Goal: Complete application form

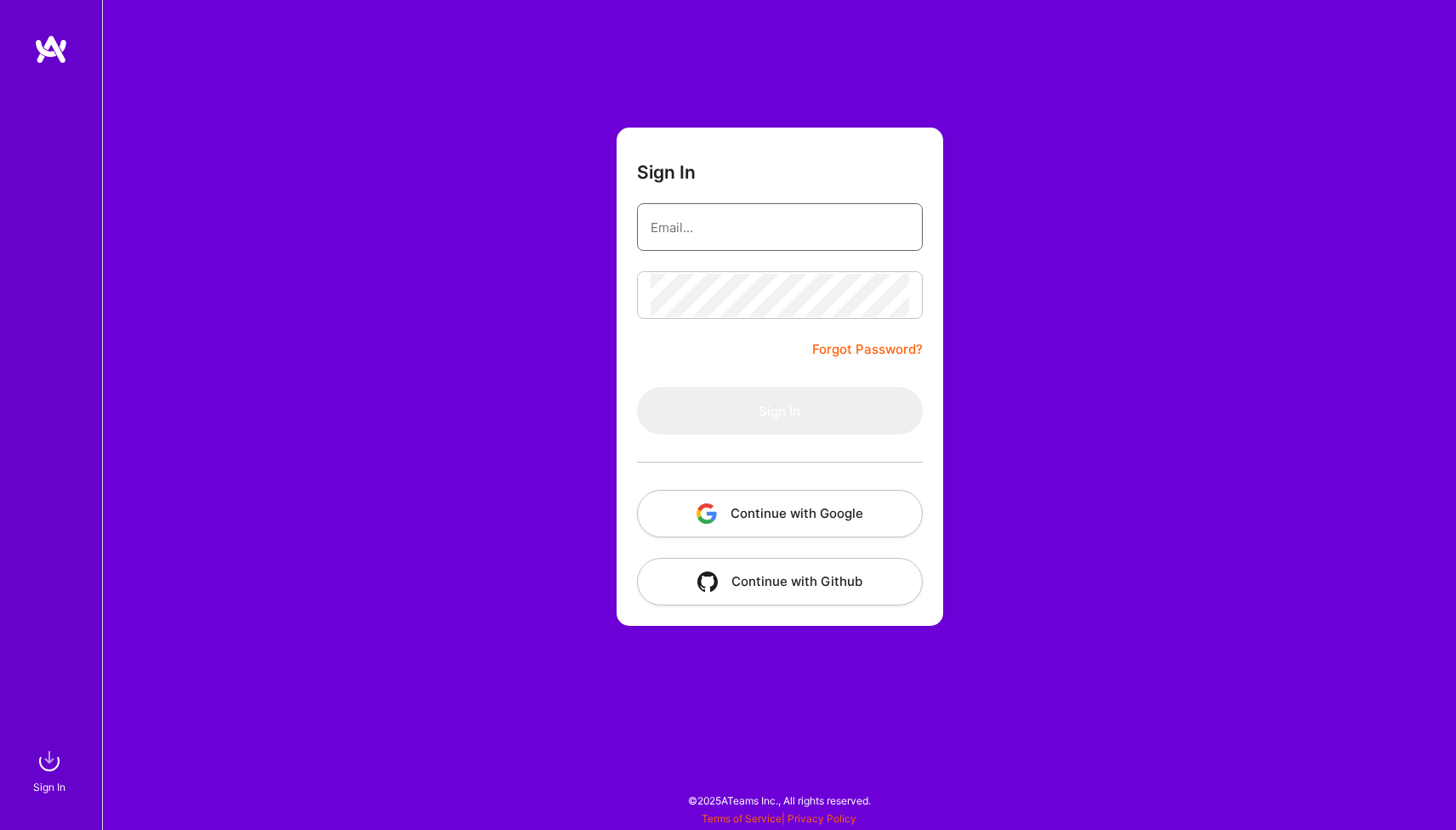
click at [765, 233] on input "email" at bounding box center [780, 227] width 258 height 43
type input "[PERSON_NAME][EMAIL_ADDRESS][DOMAIN_NAME]"
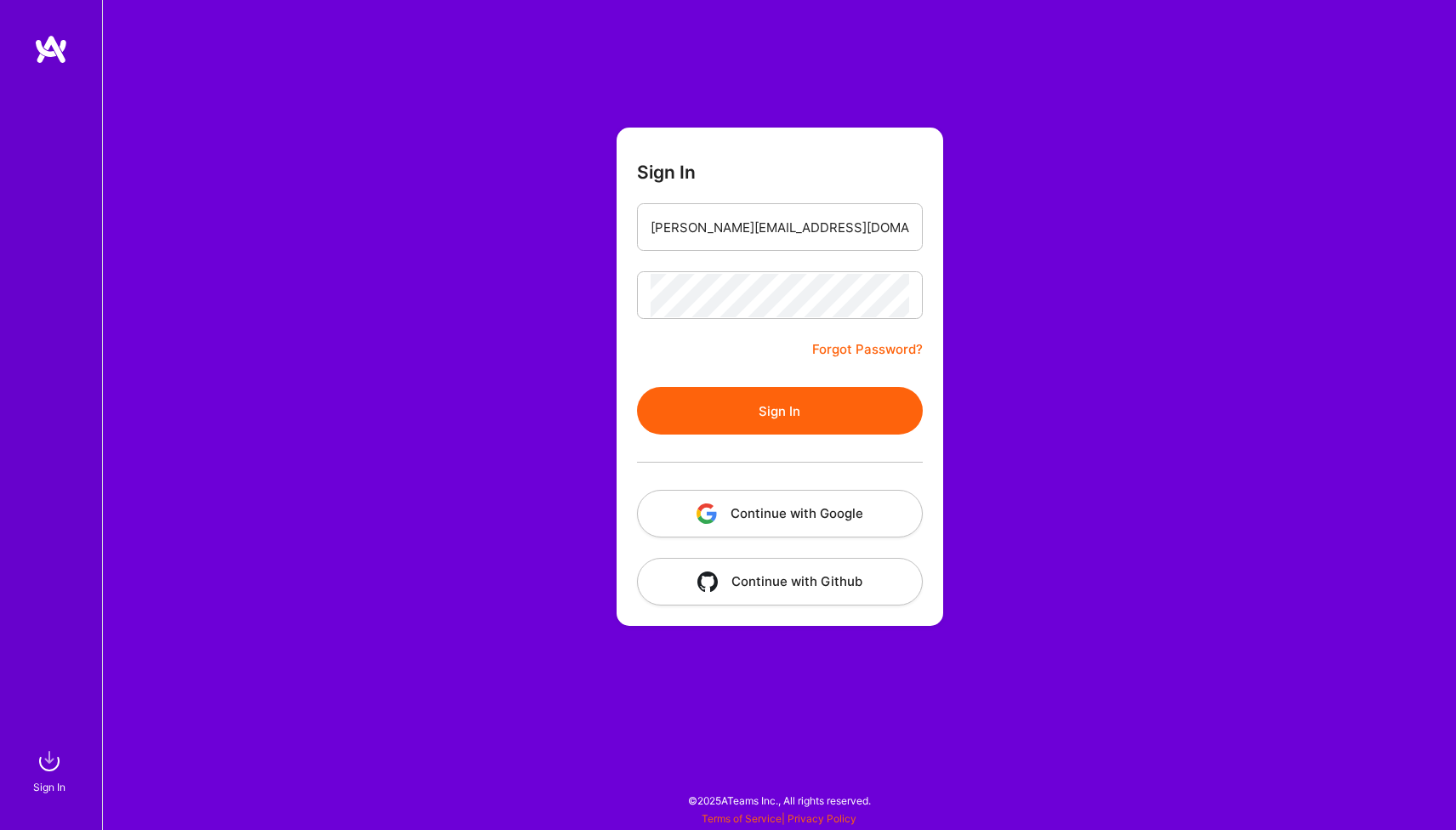
click at [745, 415] on button "Sign In" at bounding box center [779, 410] width 286 height 47
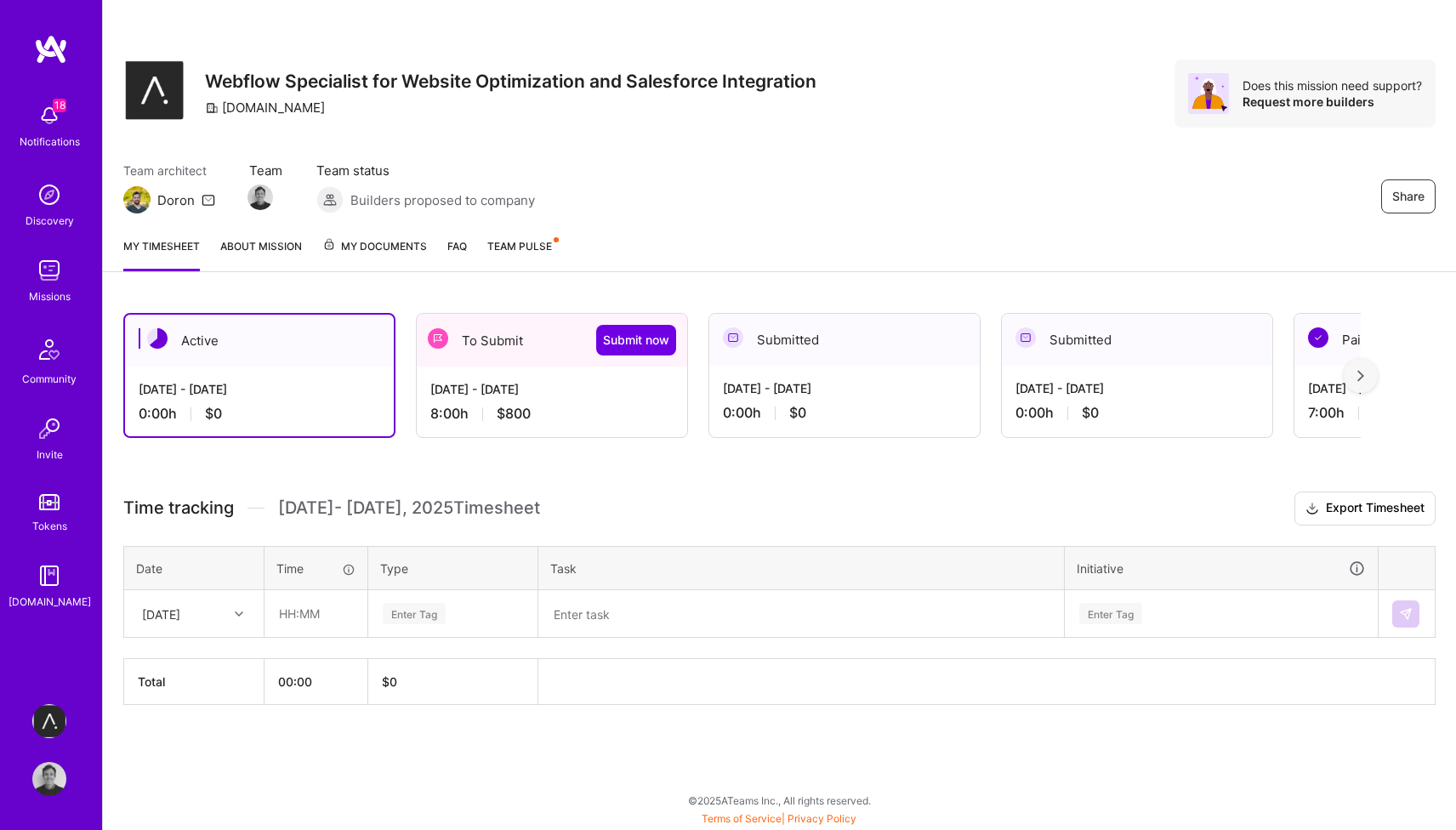
click at [497, 347] on div "To Submit Submit now" at bounding box center [552, 340] width 271 height 53
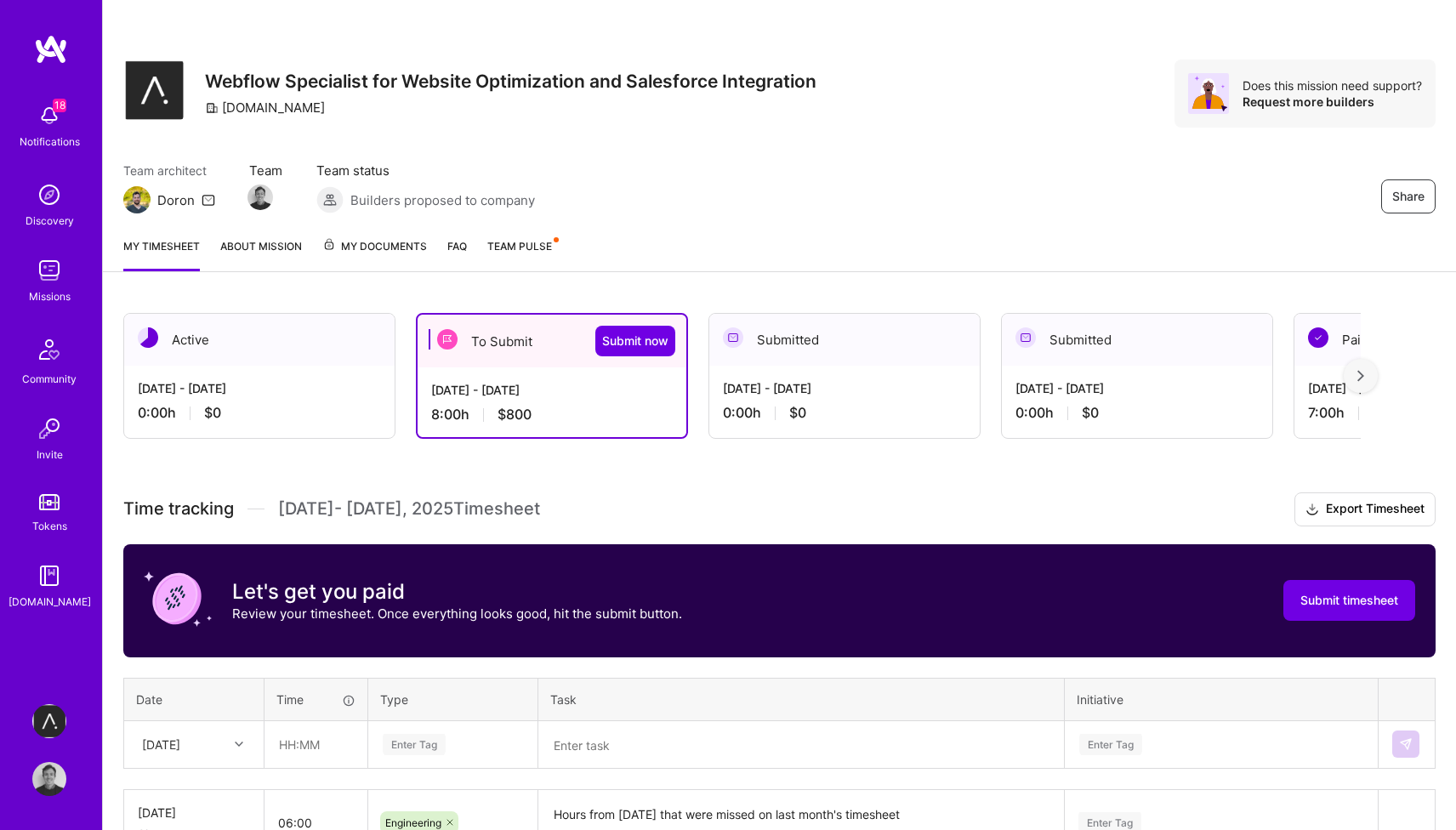
click at [497, 347] on div "To Submit Submit now" at bounding box center [552, 341] width 269 height 53
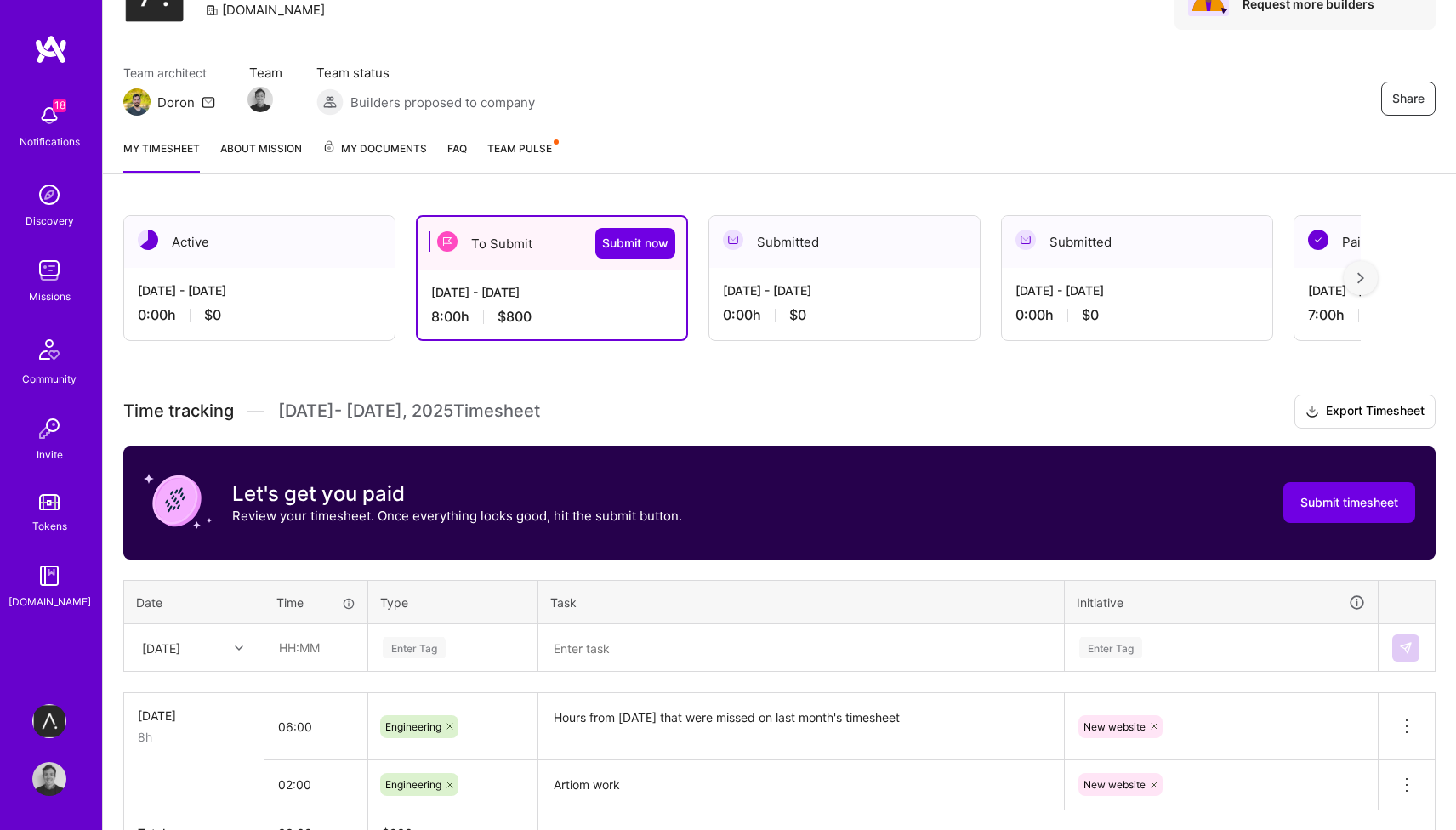
scroll to position [206, 0]
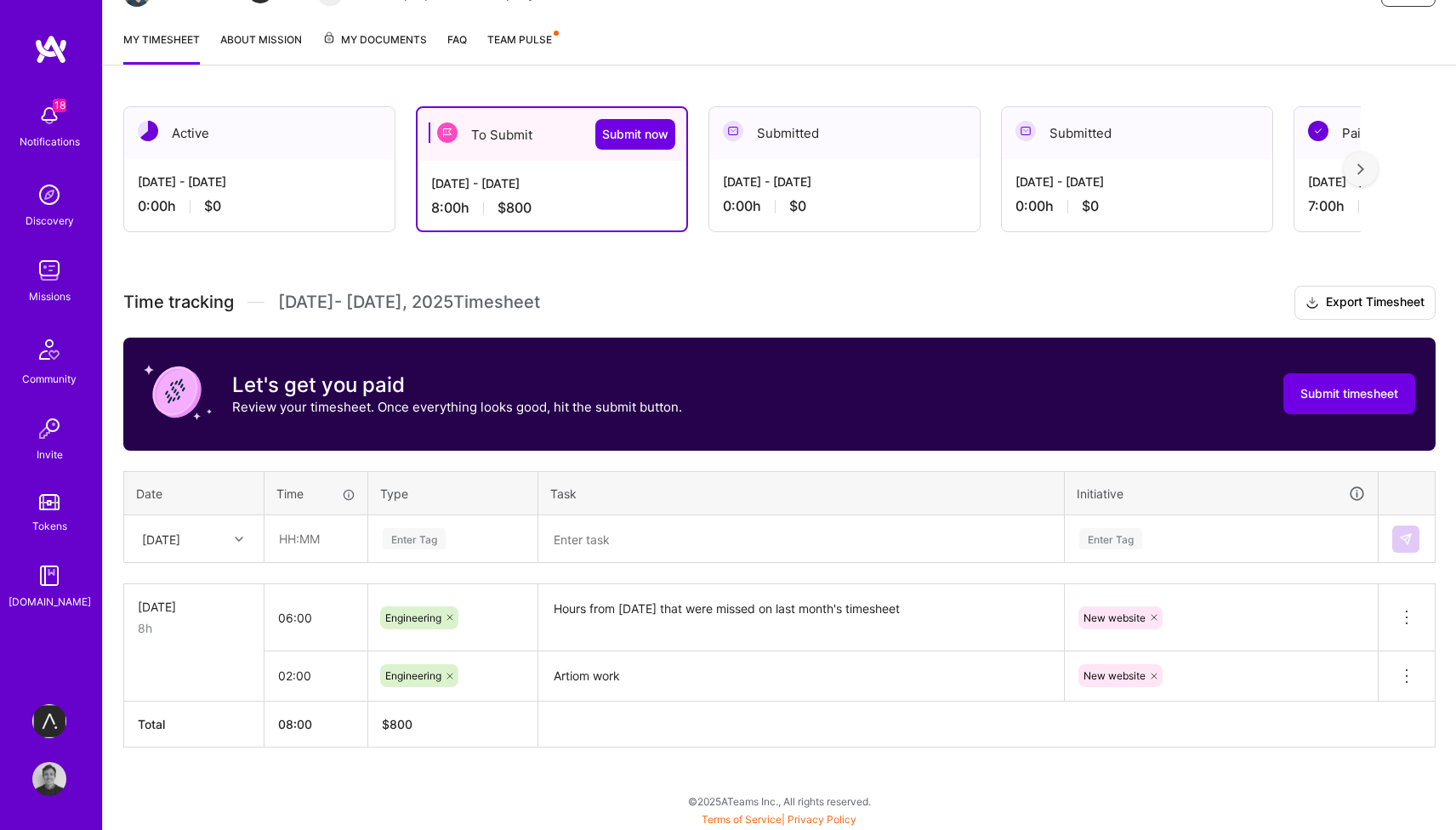
click at [609, 680] on textarea "Artiom work" at bounding box center [801, 675] width 522 height 47
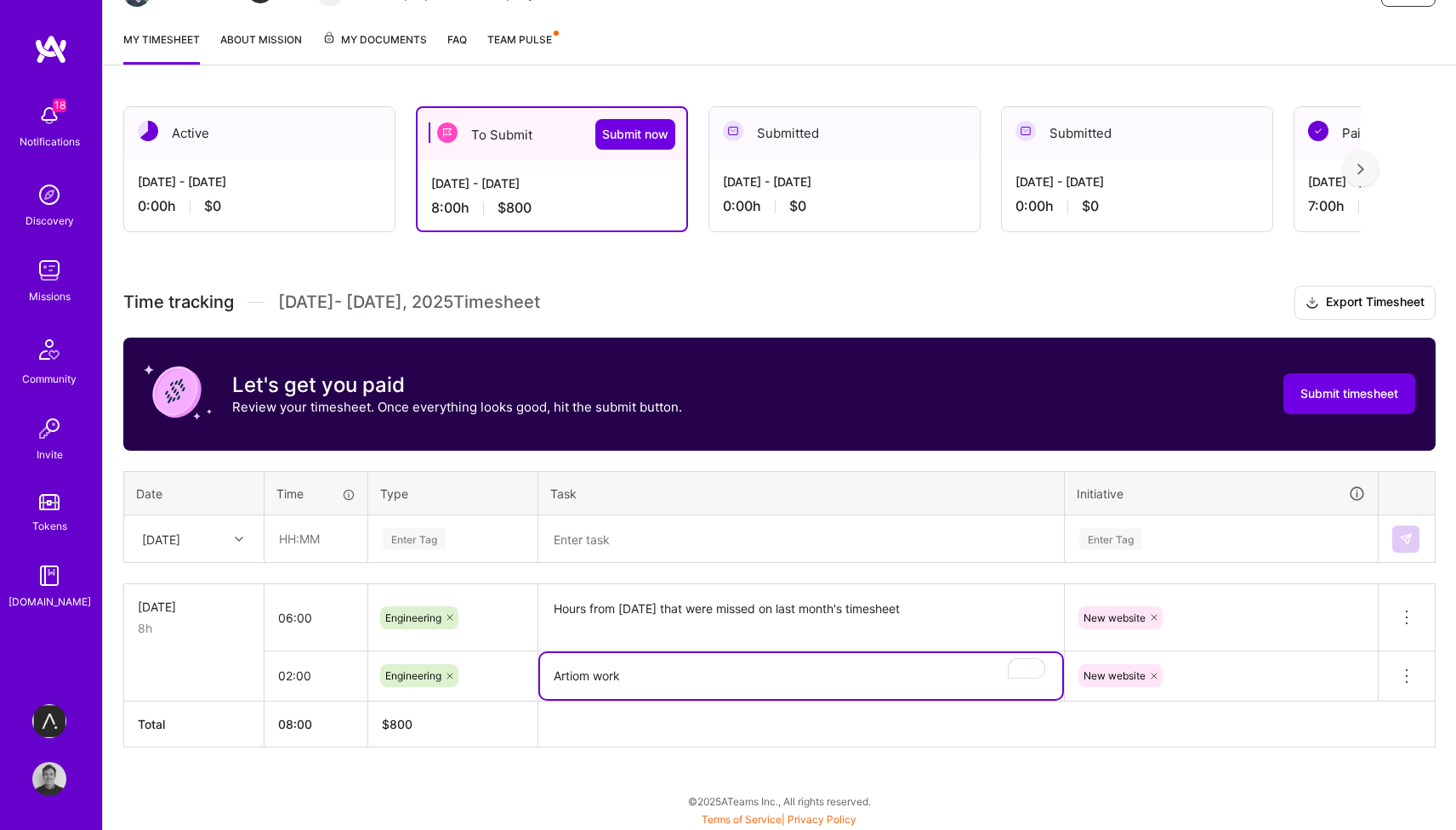
click at [630, 677] on textarea "Artiom work" at bounding box center [801, 675] width 522 height 46
type textarea "Artiom"
